Goal: Task Accomplishment & Management: Manage account settings

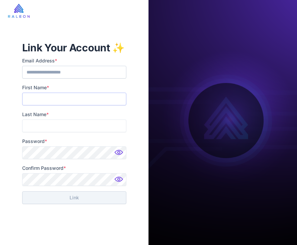
click at [56, 94] on input "First Name *" at bounding box center [74, 99] width 104 height 13
type input "*****"
type input "******"
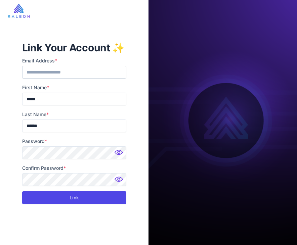
click at [57, 197] on button "Link" at bounding box center [74, 198] width 104 height 13
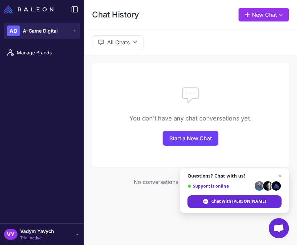
click at [39, 230] on span "Vadym Yavych" at bounding box center [37, 231] width 34 height 7
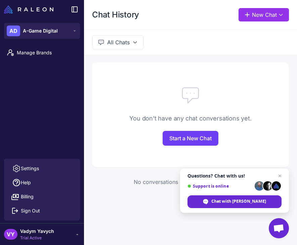
click at [29, 44] on li "Manage Brands" at bounding box center [42, 52] width 84 height 17
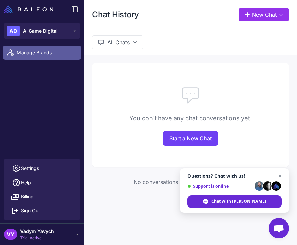
click at [29, 52] on span "Manage Brands" at bounding box center [46, 52] width 59 height 7
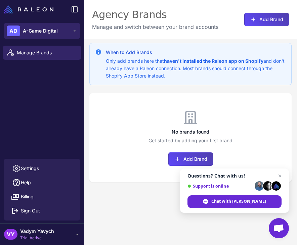
click at [54, 33] on span "A-Game Digital" at bounding box center [40, 30] width 35 height 7
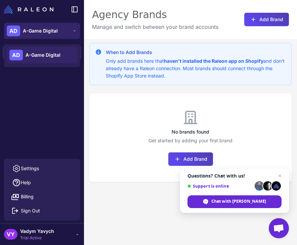
click at [54, 33] on span "A-Game Digital" at bounding box center [40, 30] width 35 height 7
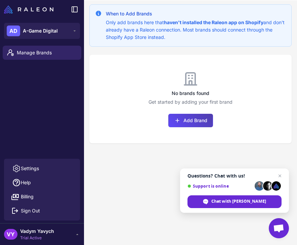
scroll to position [39, 0]
click at [61, 236] on div "VY Vadym Yavych Trial Active" at bounding box center [42, 234] width 76 height 13
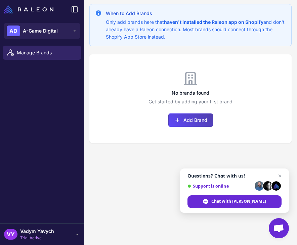
click at [76, 238] on div "VY Vadym Yavych Trial Active" at bounding box center [42, 234] width 76 height 13
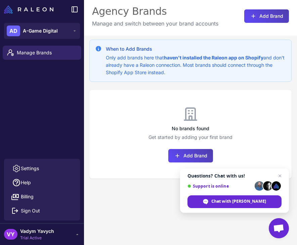
scroll to position [13, 0]
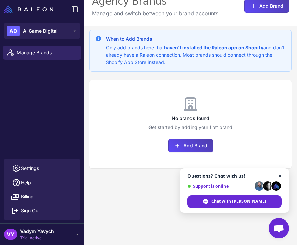
click at [283, 178] on span "Close chat" at bounding box center [280, 176] width 8 height 8
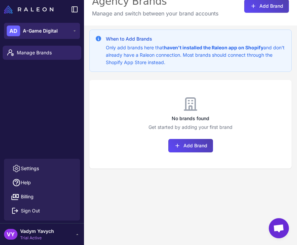
click at [52, 28] on span "A-Game Digital" at bounding box center [40, 30] width 35 height 7
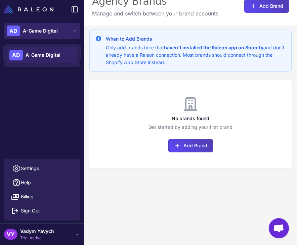
click at [52, 28] on span "A-Game Digital" at bounding box center [40, 30] width 35 height 7
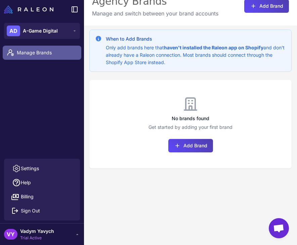
click at [54, 59] on link "Manage Brands" at bounding box center [42, 53] width 79 height 14
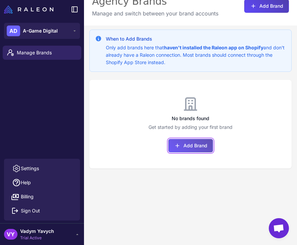
click at [184, 143] on button "Add Brand" at bounding box center [190, 145] width 45 height 13
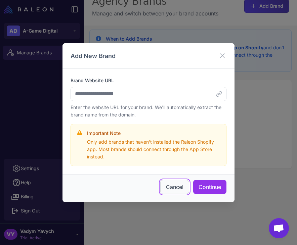
click at [174, 187] on button "Cancel" at bounding box center [174, 187] width 29 height 14
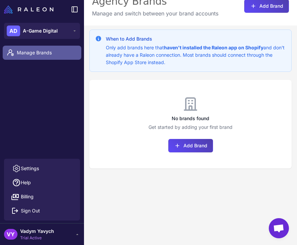
click at [42, 53] on span "Manage Brands" at bounding box center [46, 52] width 59 height 7
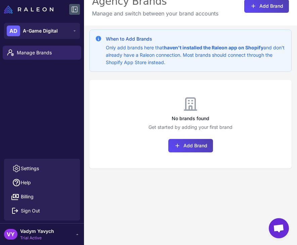
click at [77, 9] on icon at bounding box center [75, 9] width 8 height 8
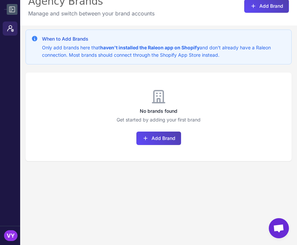
click at [10, 10] on icon at bounding box center [12, 9] width 8 height 8
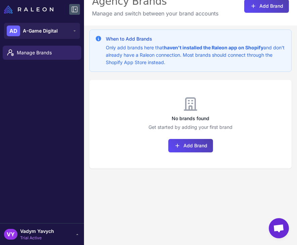
click at [78, 232] on icon at bounding box center [77, 234] width 5 height 5
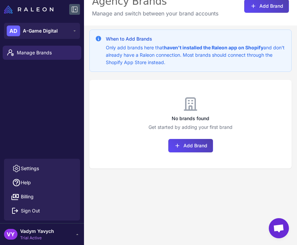
click at [50, 230] on span "Vadym Yavych" at bounding box center [37, 231] width 34 height 7
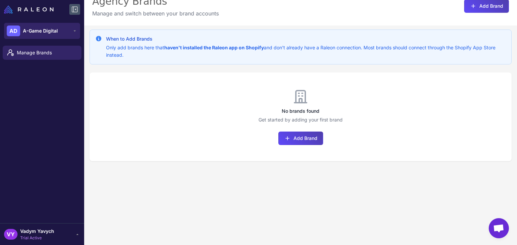
click at [69, 33] on button "AD A-Game Digital" at bounding box center [42, 31] width 76 height 16
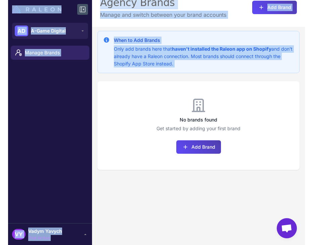
scroll to position [11, 0]
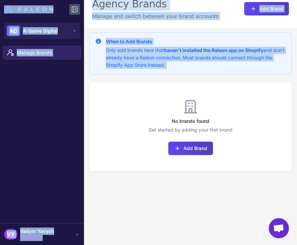
drag, startPoint x: 297, startPoint y: 82, endPoint x: 307, endPoint y: 80, distance: 10.3
click at [297, 0] on html "AD A-Game Digital Manage Brands VY Vadym Yavych Trial Active Switch Brand Close…" at bounding box center [148, 0] width 297 height 0
click at [282, 97] on div "No brands found Get started by adding your first brand Add Brand" at bounding box center [190, 127] width 202 height 89
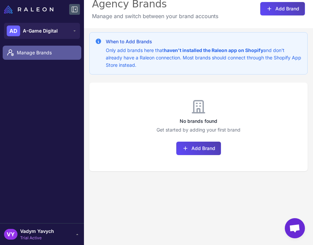
click at [37, 60] on link "Manage Brands" at bounding box center [42, 53] width 79 height 14
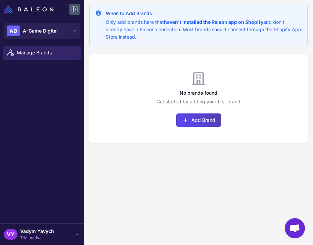
scroll to position [39, 0]
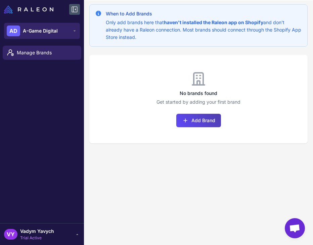
click at [67, 29] on button "AD A-Game Digital" at bounding box center [42, 31] width 76 height 16
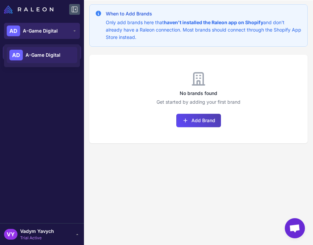
click at [67, 29] on button "AD A-Game Digital" at bounding box center [42, 31] width 76 height 16
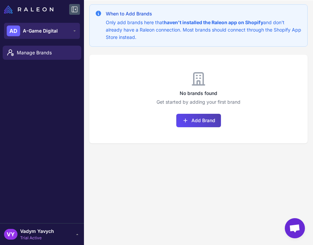
click at [66, 29] on button "AD A-Game Digital" at bounding box center [42, 31] width 76 height 16
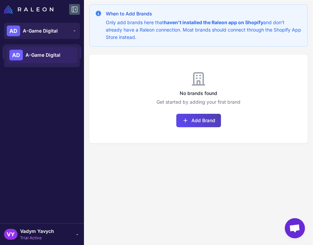
click at [47, 56] on span "A-Game Digital" at bounding box center [43, 54] width 35 height 7
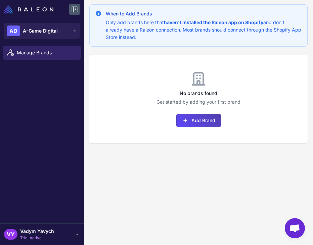
click at [80, 232] on icon at bounding box center [77, 234] width 5 height 5
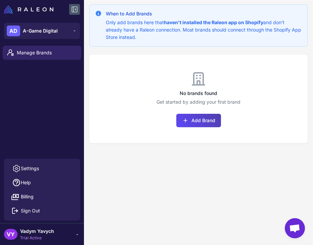
click at [47, 104] on div "Manage Brands" at bounding box center [42, 101] width 84 height 116
click at [47, 27] on div "AD A-Game Digital" at bounding box center [32, 31] width 51 height 11
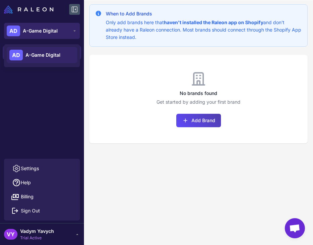
click at [72, 31] on icon at bounding box center [74, 30] width 5 height 5
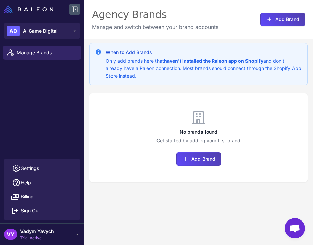
scroll to position [0, 0]
click at [198, 162] on button "Add Brand" at bounding box center [199, 159] width 45 height 13
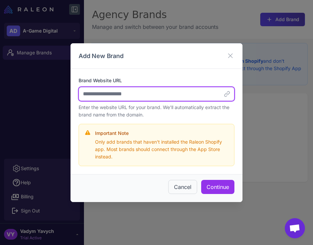
click at [147, 95] on input "Brand Website URL" at bounding box center [157, 94] width 156 height 14
paste input "**********"
type input "**********"
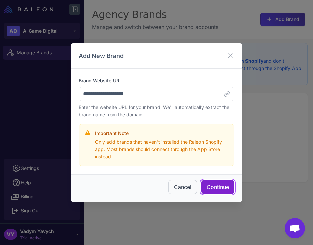
click at [209, 190] on button "Continue" at bounding box center [217, 187] width 33 height 14
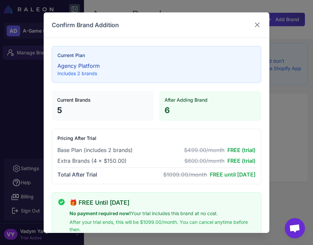
click at [254, 28] on icon at bounding box center [258, 25] width 8 height 8
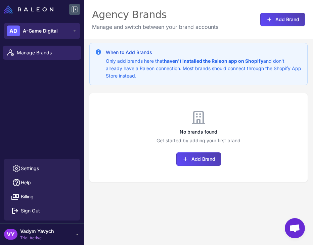
click at [76, 31] on icon at bounding box center [74, 30] width 5 height 5
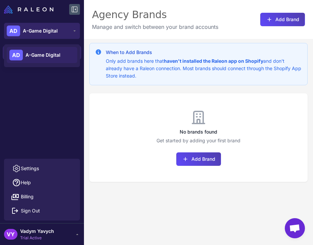
click at [76, 31] on icon at bounding box center [74, 30] width 5 height 5
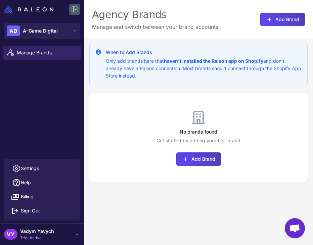
click at [78, 234] on icon at bounding box center [77, 234] width 5 height 5
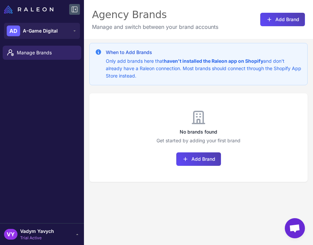
click at [78, 234] on icon at bounding box center [77, 234] width 5 height 5
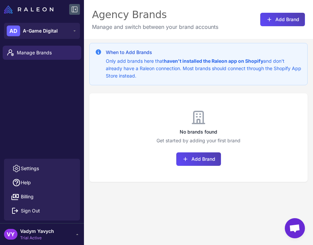
click at [78, 234] on icon at bounding box center [77, 234] width 5 height 5
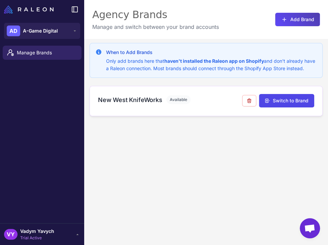
click at [134, 105] on h3 "New West KnifeWorks" at bounding box center [130, 99] width 64 height 9
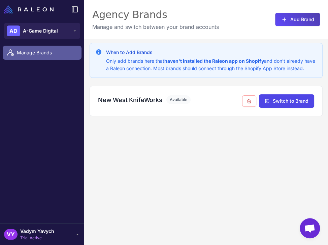
click at [45, 57] on link "Manage Brands" at bounding box center [42, 53] width 79 height 14
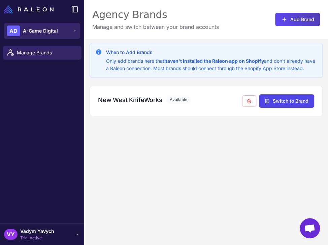
click at [55, 34] on span "A-Game Digital" at bounding box center [40, 30] width 35 height 7
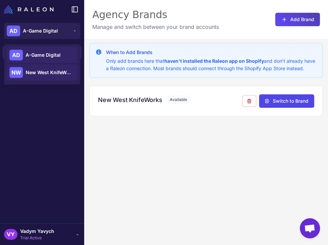
click at [53, 75] on span "New West KnifeWorks" at bounding box center [49, 72] width 47 height 7
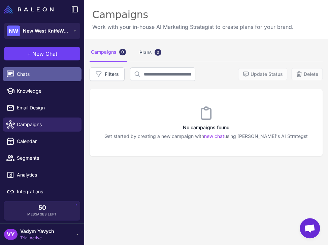
click at [52, 79] on link "Chats" at bounding box center [42, 74] width 79 height 14
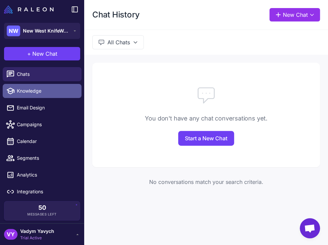
click at [49, 88] on span "Knowledge" at bounding box center [46, 90] width 59 height 7
select select
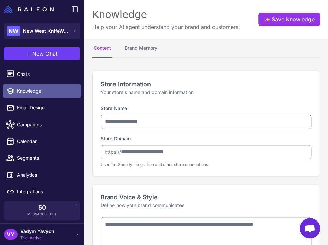
type input "**********"
type textarea "**********"
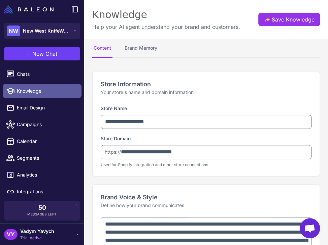
type textarea "**********"
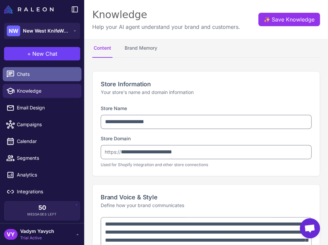
click at [32, 78] on link "Chats" at bounding box center [42, 74] width 79 height 14
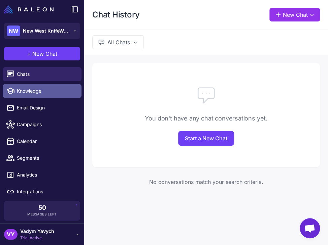
click at [51, 94] on span "Knowledge" at bounding box center [46, 90] width 59 height 7
select select
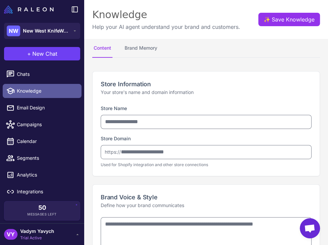
type input "**********"
type textarea "**********"
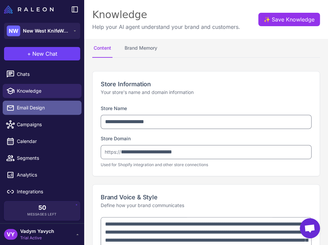
type textarea "**********"
click at [48, 104] on span "Email Design" at bounding box center [46, 107] width 59 height 7
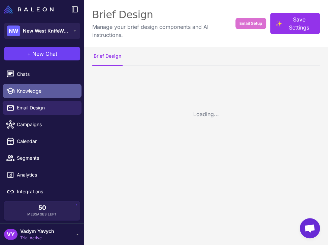
click at [38, 85] on link "Knowledge" at bounding box center [42, 91] width 79 height 14
select select
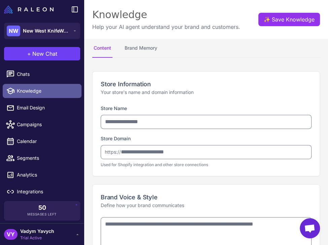
type input "**********"
type textarea "**********"
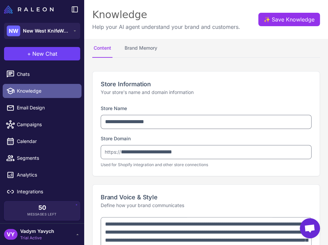
type textarea "**********"
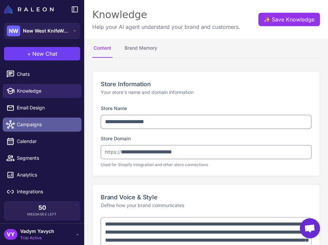
type textarea "**********"
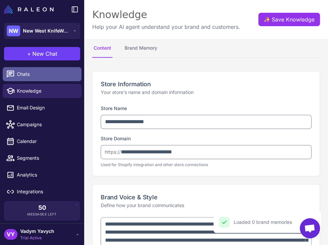
click at [30, 69] on link "Chats" at bounding box center [42, 74] width 79 height 14
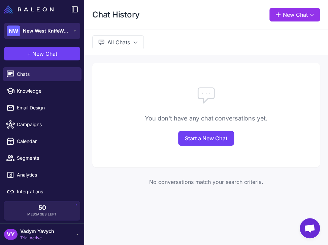
click at [45, 31] on span "New West KnifeWorks" at bounding box center [46, 30] width 47 height 7
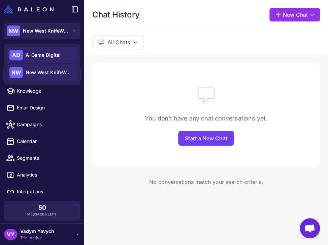
click at [43, 53] on span "A-Game Digital" at bounding box center [43, 54] width 35 height 7
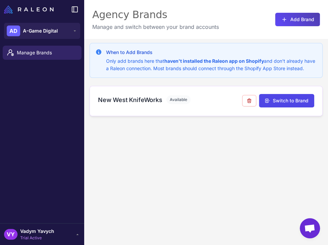
click at [137, 105] on h3 "New West KnifeWorks" at bounding box center [130, 99] width 64 height 9
click at [128, 105] on h3 "New West KnifeWorks" at bounding box center [130, 99] width 64 height 9
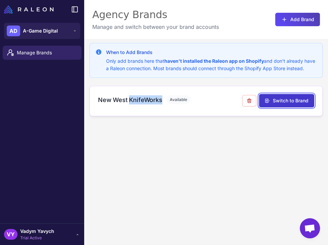
click at [270, 108] on button "Switch to Brand" at bounding box center [286, 100] width 55 height 13
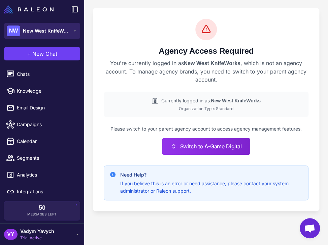
click at [64, 31] on span "New West KnifeWorks" at bounding box center [46, 30] width 47 height 7
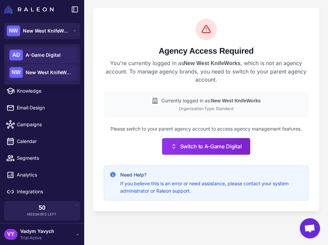
click at [46, 54] on span "A-Game Digital" at bounding box center [43, 54] width 35 height 7
click at [47, 54] on span "A-Game Digital" at bounding box center [43, 54] width 35 height 7
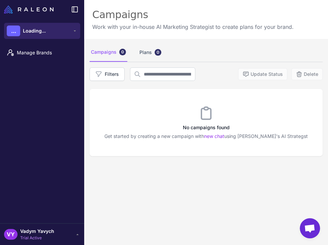
click at [46, 31] on button "... Loading..." at bounding box center [42, 31] width 76 height 16
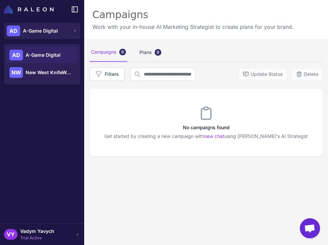
click at [40, 111] on div "Manage Brands" at bounding box center [42, 133] width 84 height 181
